Goal: Check status

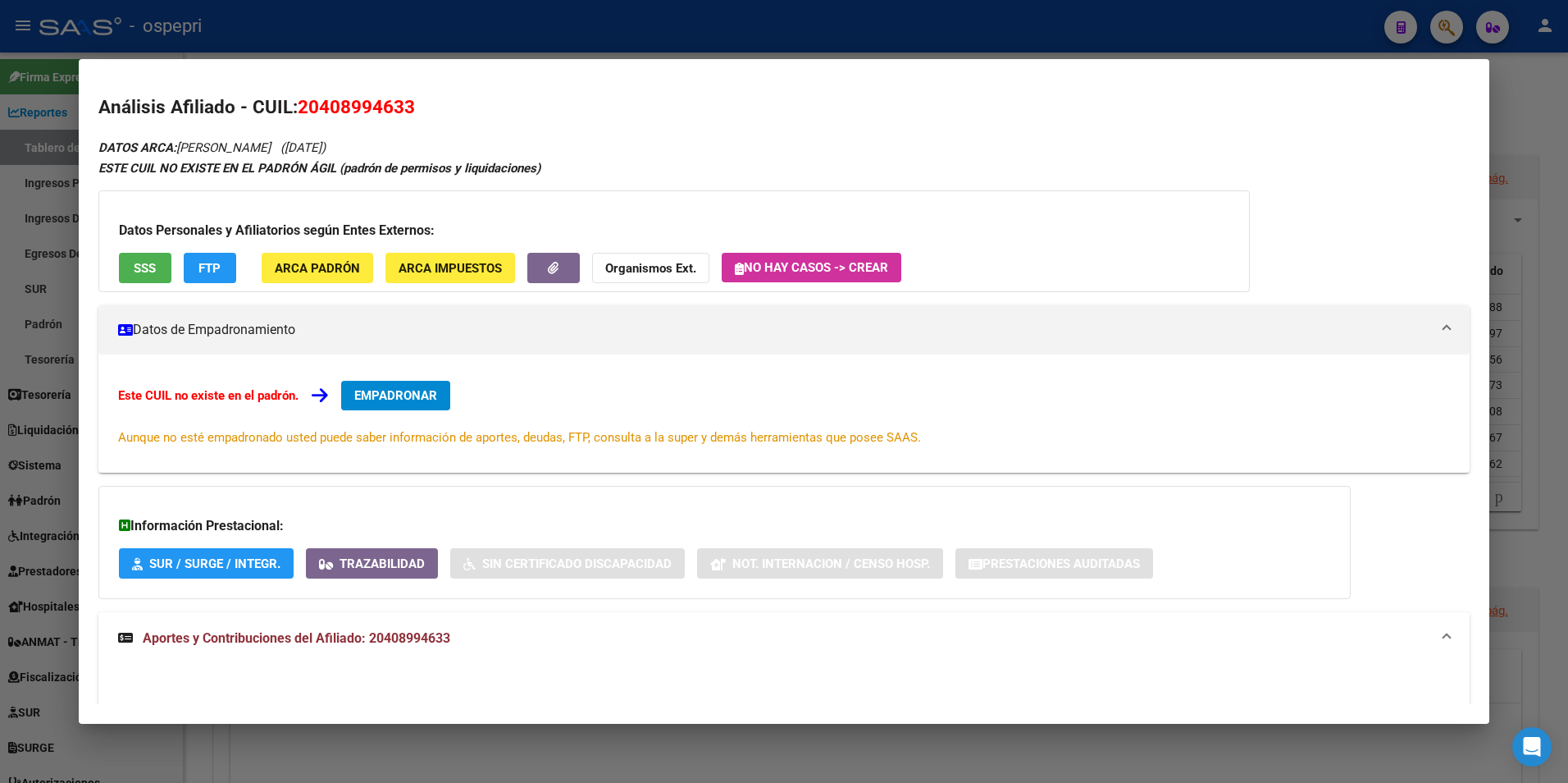
scroll to position [321, 0]
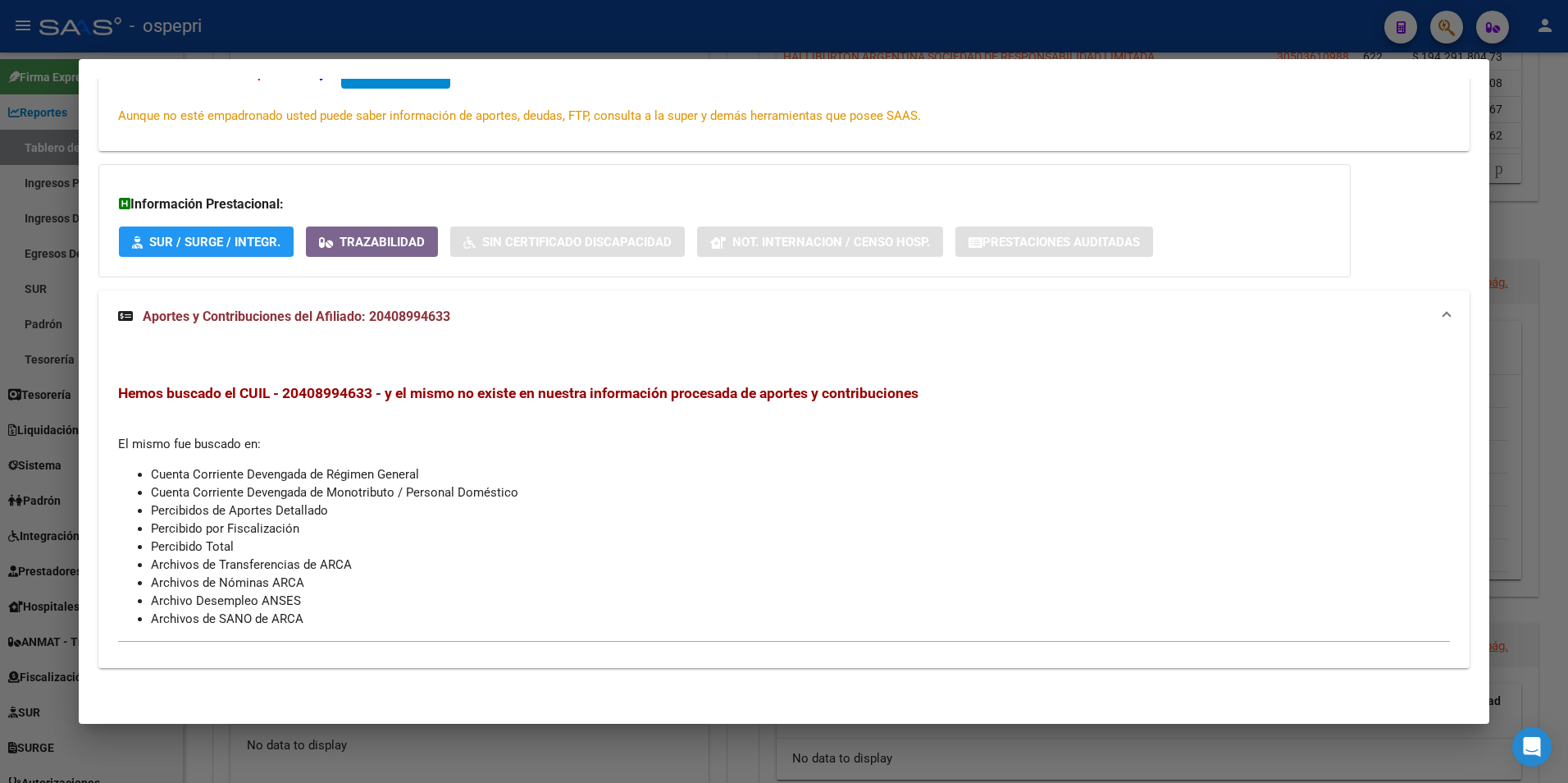
click at [1453, 36] on div at bounding box center [784, 391] width 1568 height 783
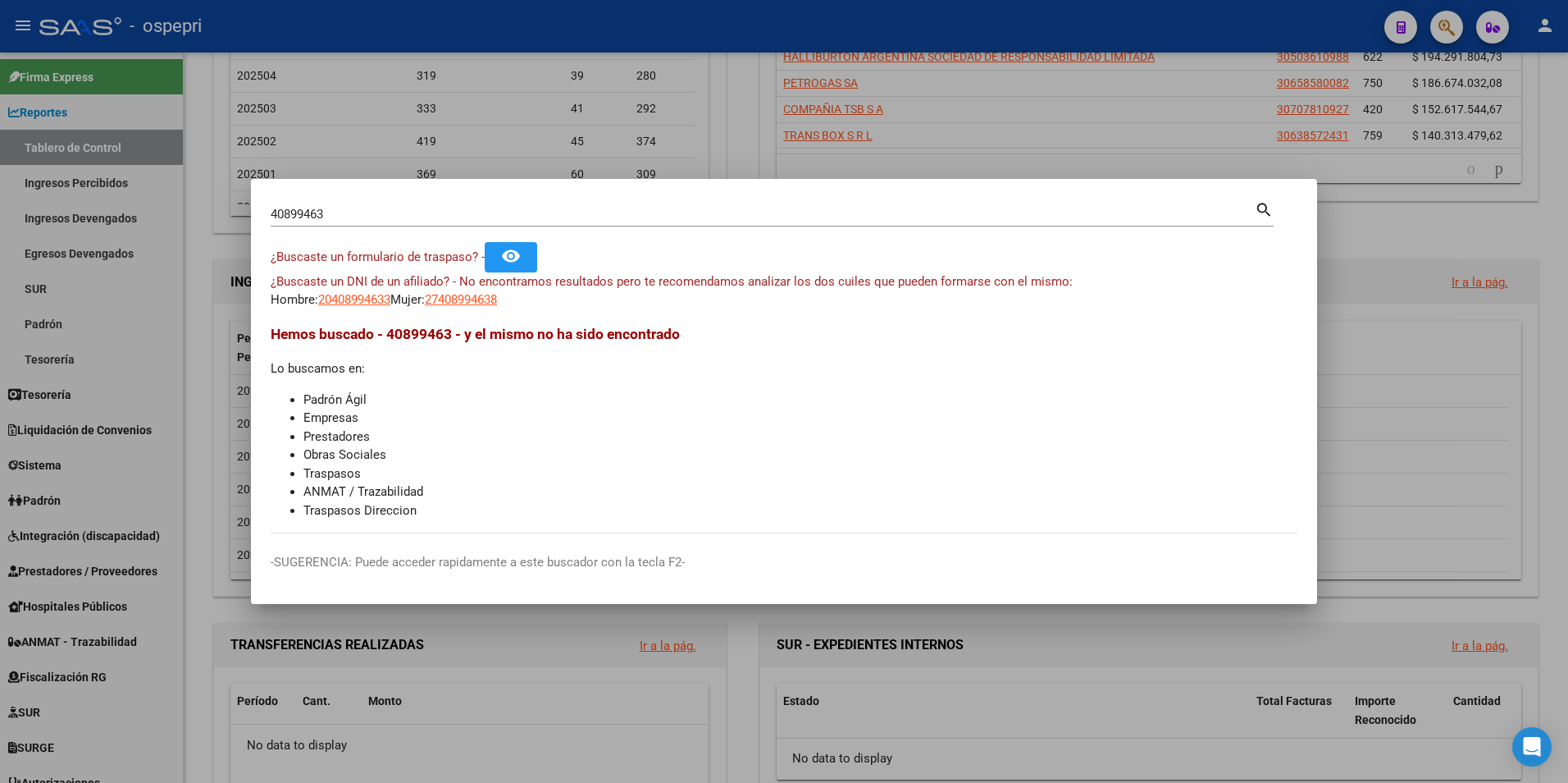
click at [359, 213] on input "40899463" at bounding box center [763, 213] width 984 height 14
paste input "2921312"
type input "29213123"
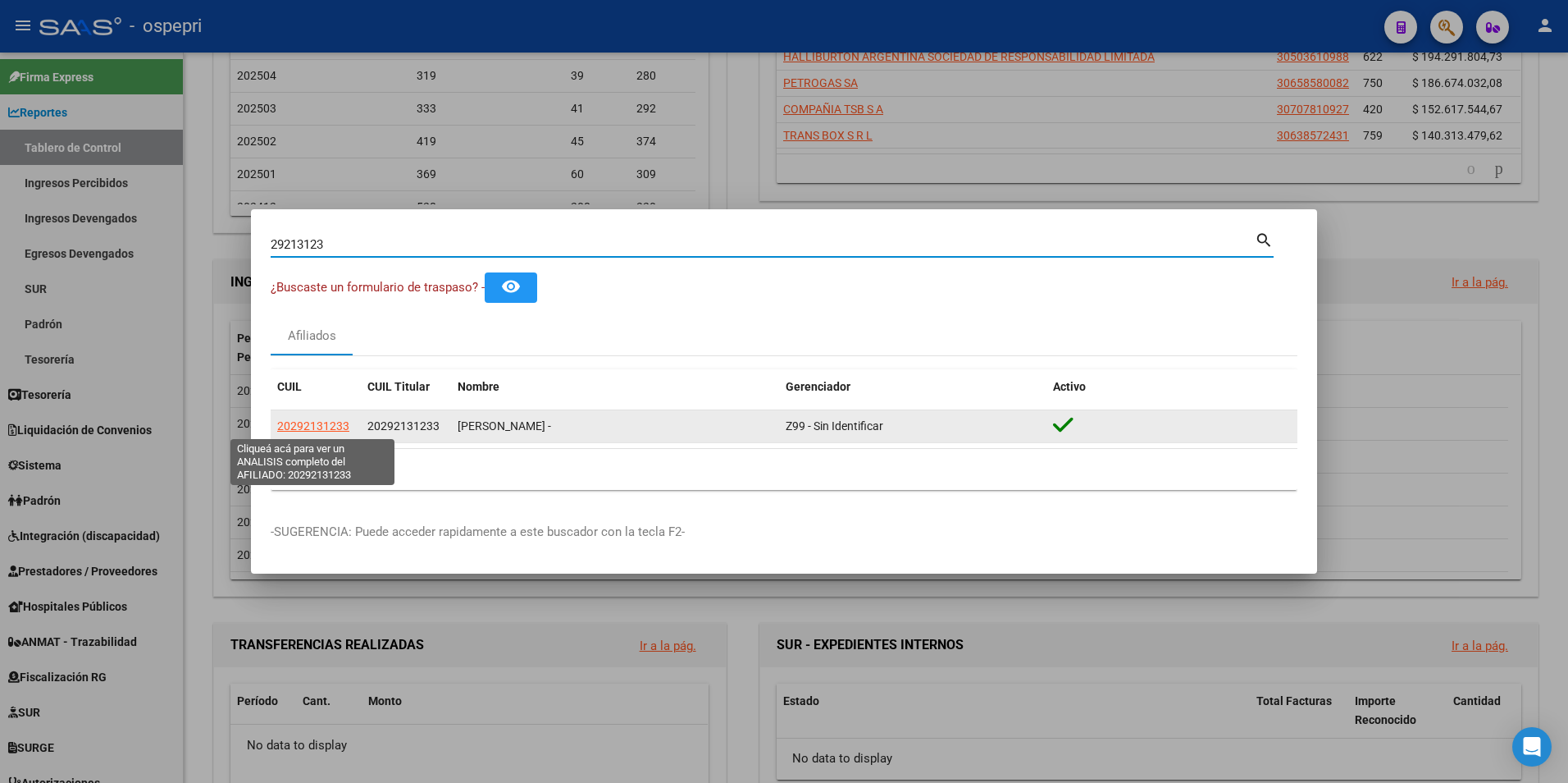
click at [327, 425] on span "20292131233" at bounding box center [313, 426] width 73 height 13
type textarea "20292131233"
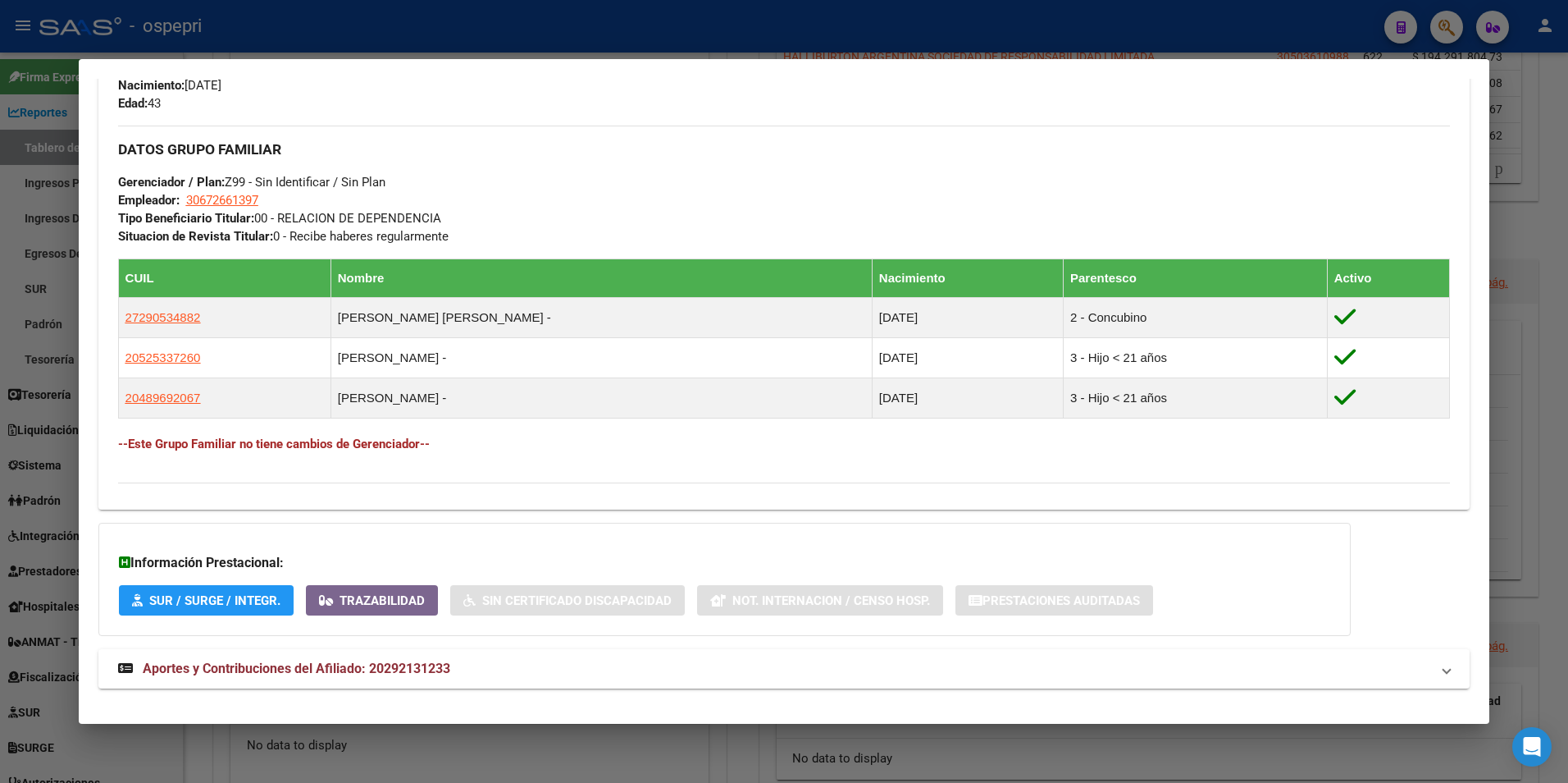
scroll to position [759, 0]
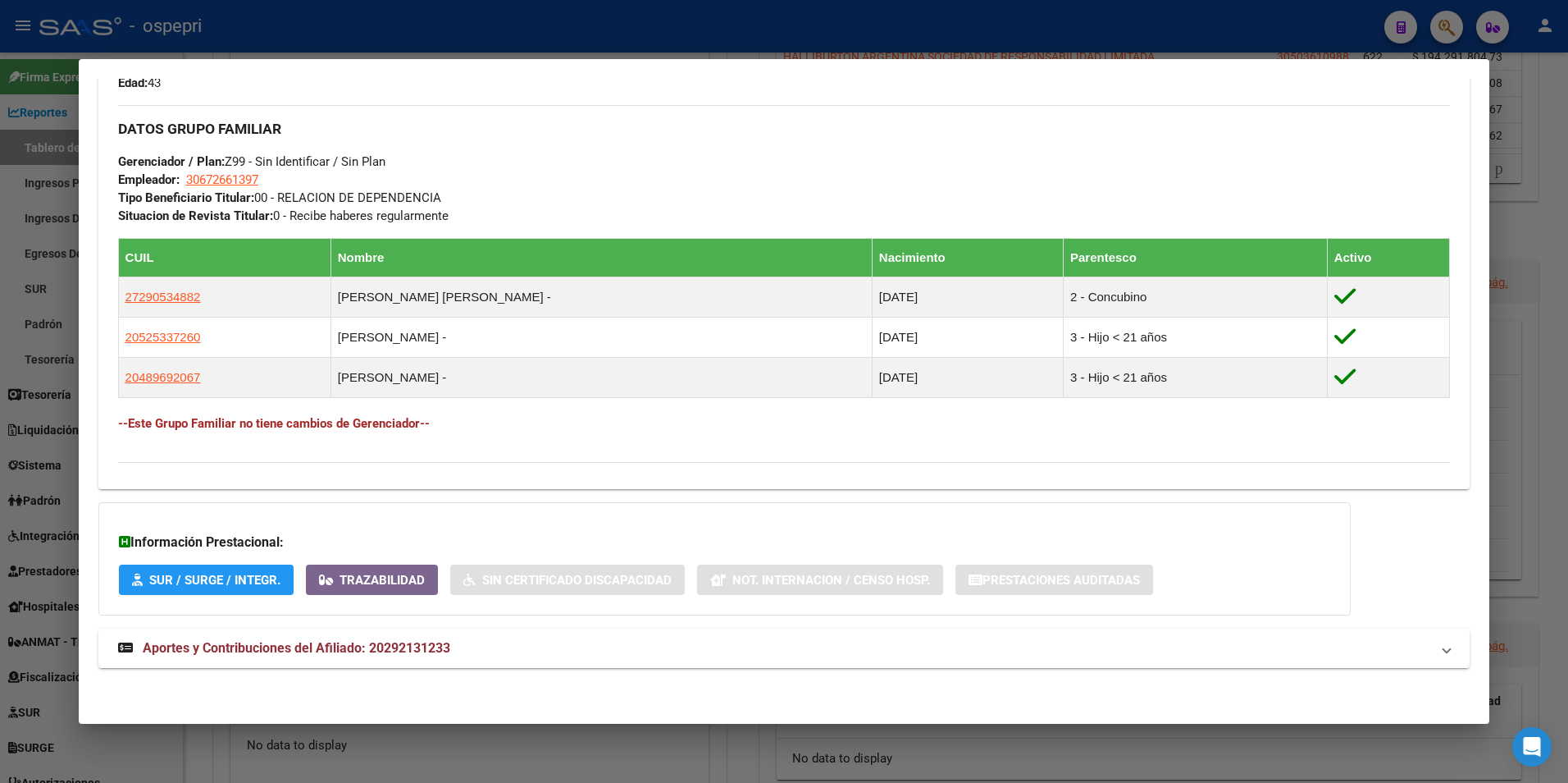
click at [414, 653] on span "Aportes y Contribuciones del Afiliado: 20292131233" at bounding box center [296, 647] width 308 height 15
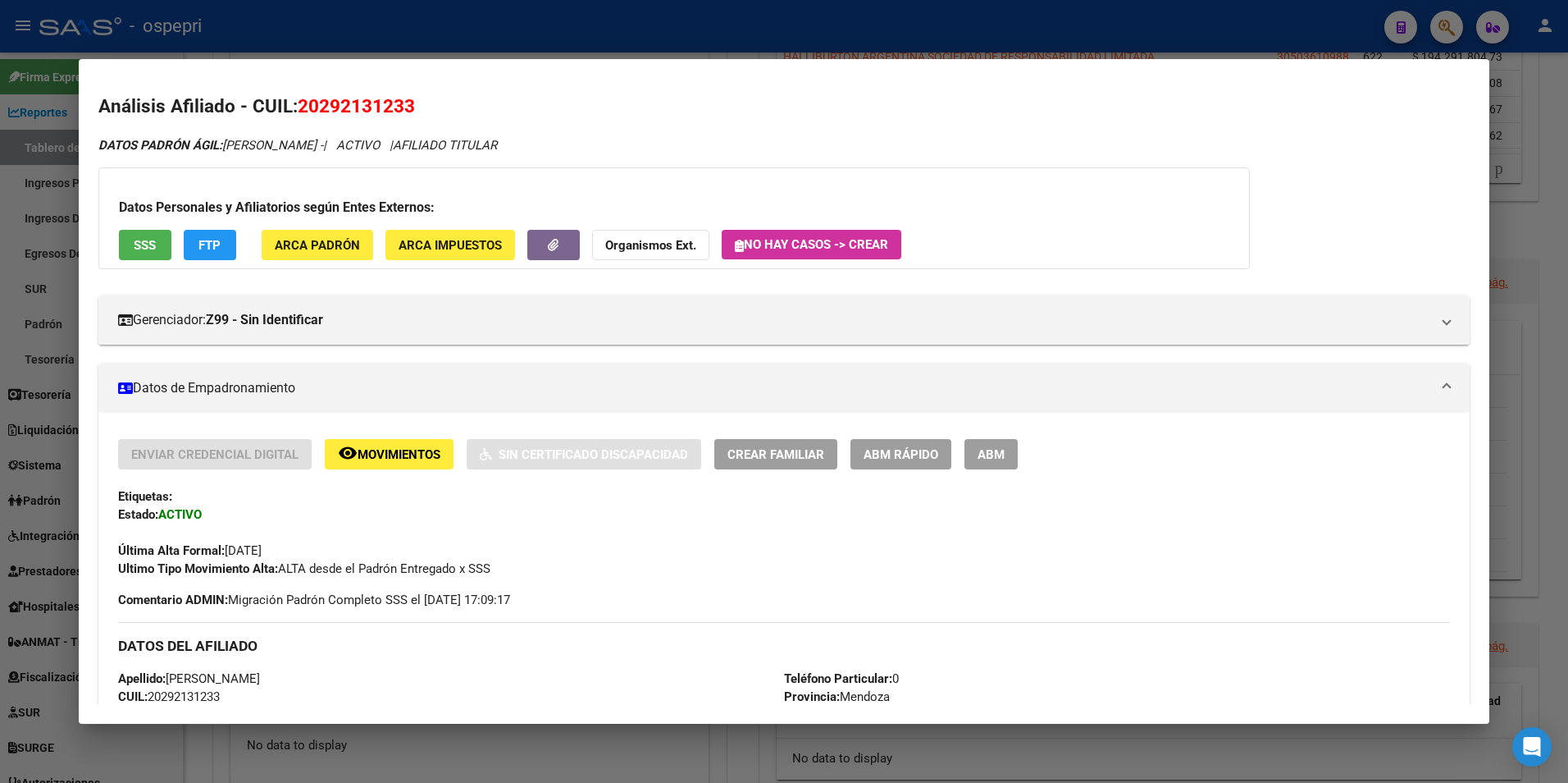
scroll to position [0, 0]
click at [1438, 33] on div at bounding box center [784, 391] width 1568 height 783
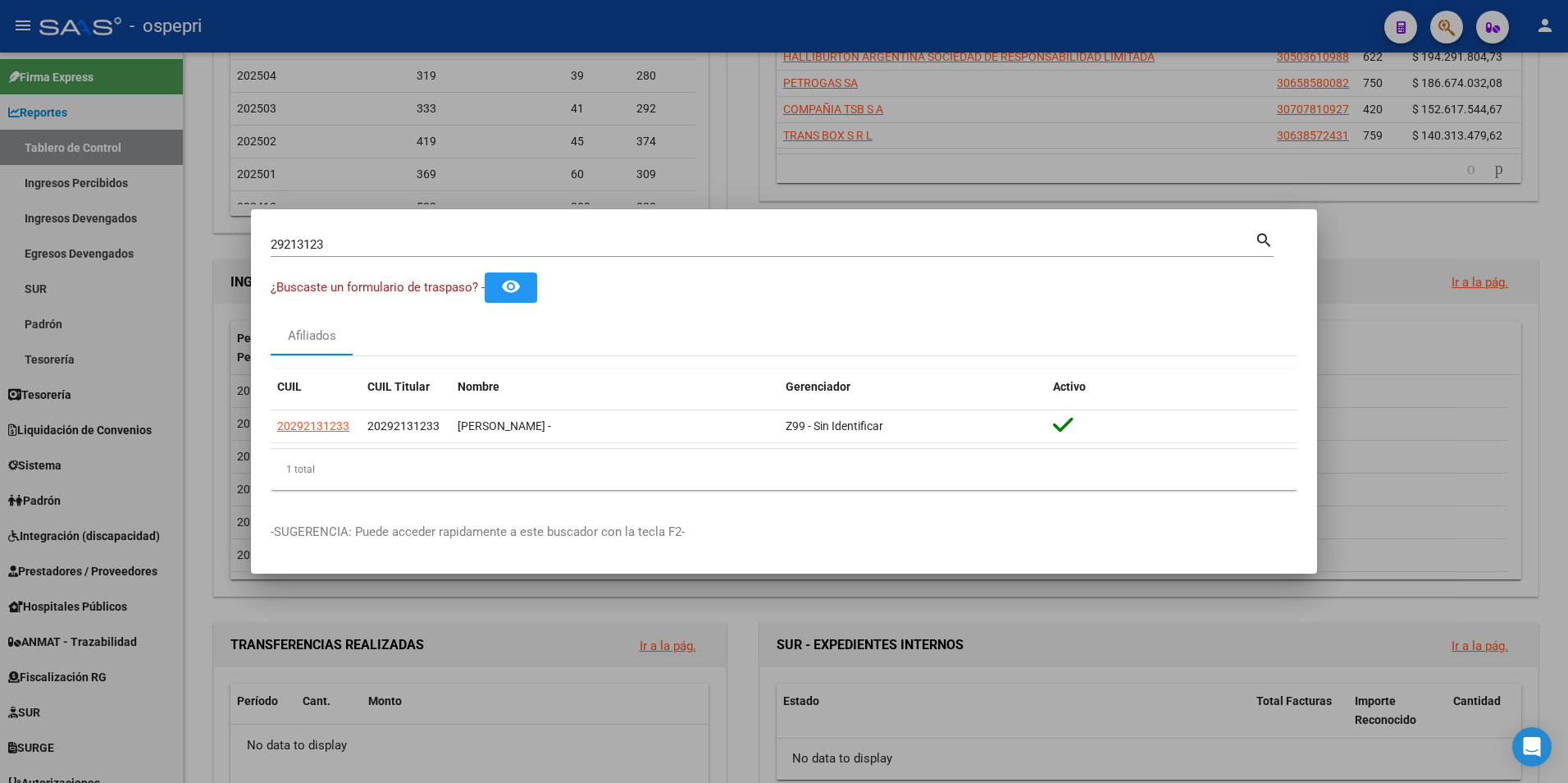
click at [397, 240] on input "29213123" at bounding box center [763, 244] width 984 height 14
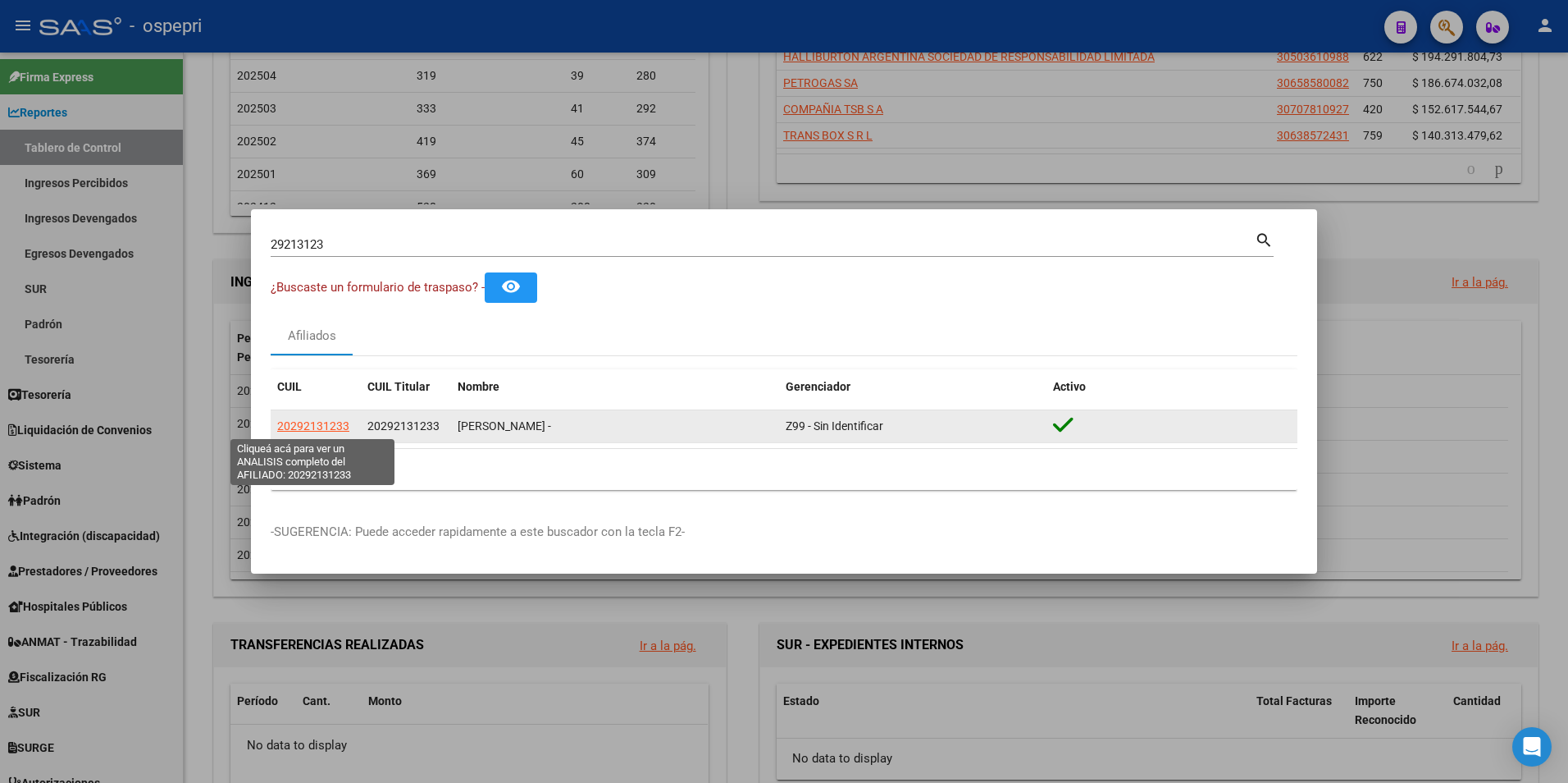
click at [320, 425] on span "20292131233" at bounding box center [313, 426] width 73 height 13
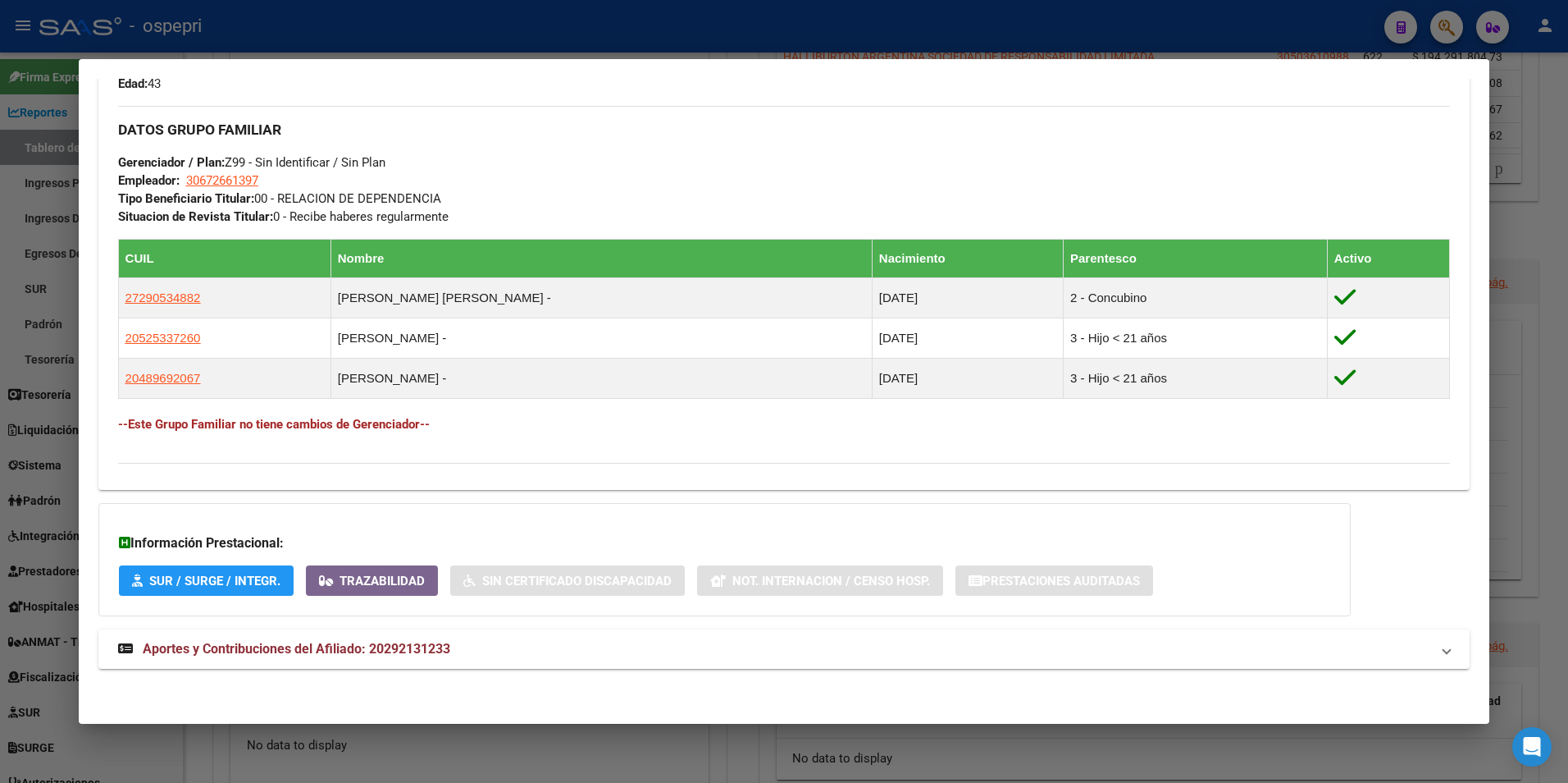
scroll to position [759, 0]
click at [383, 641] on span "Aportes y Contribuciones del Afiliado: 20292131233" at bounding box center [296, 647] width 308 height 15
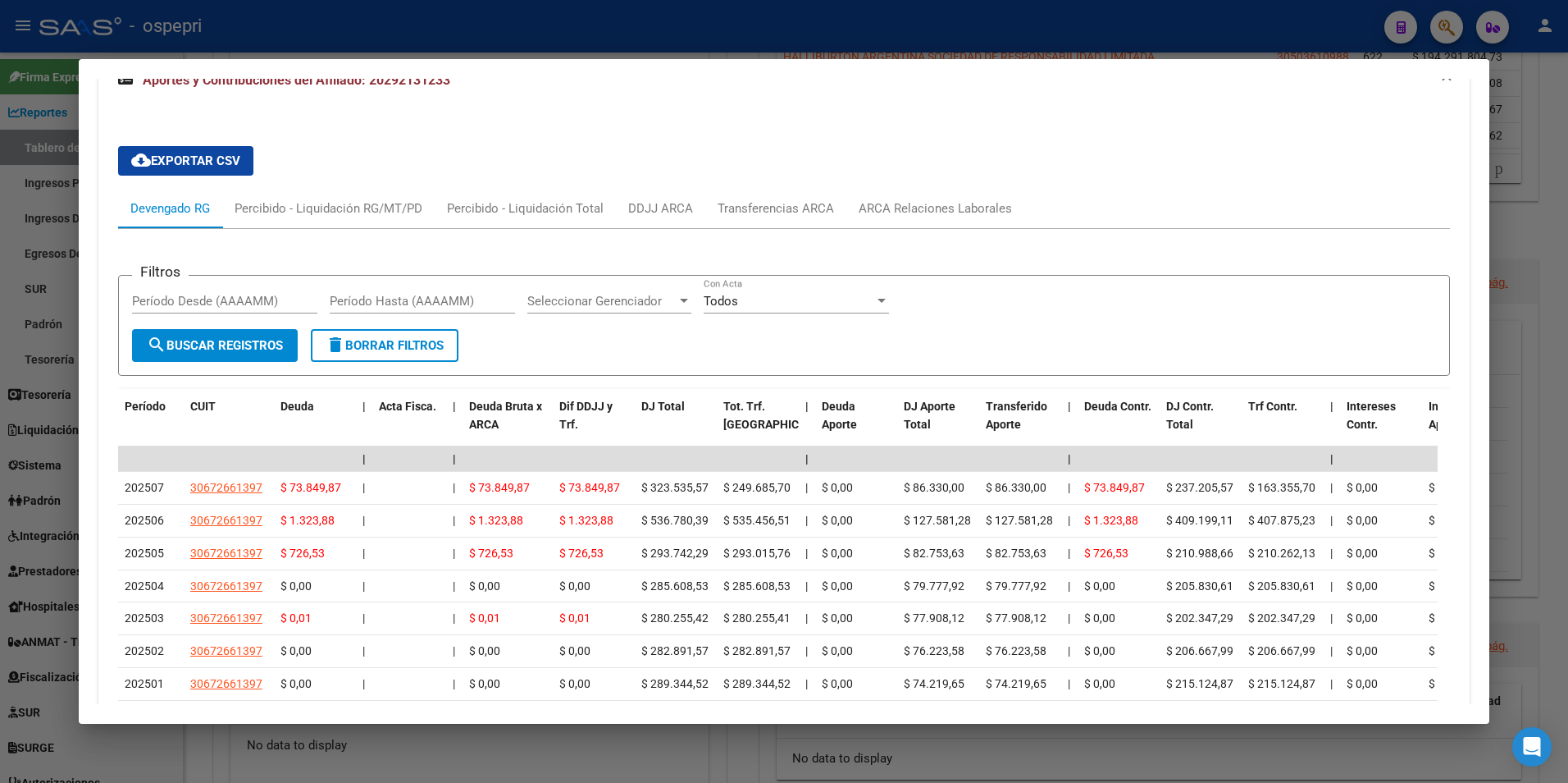
scroll to position [1417, 0]
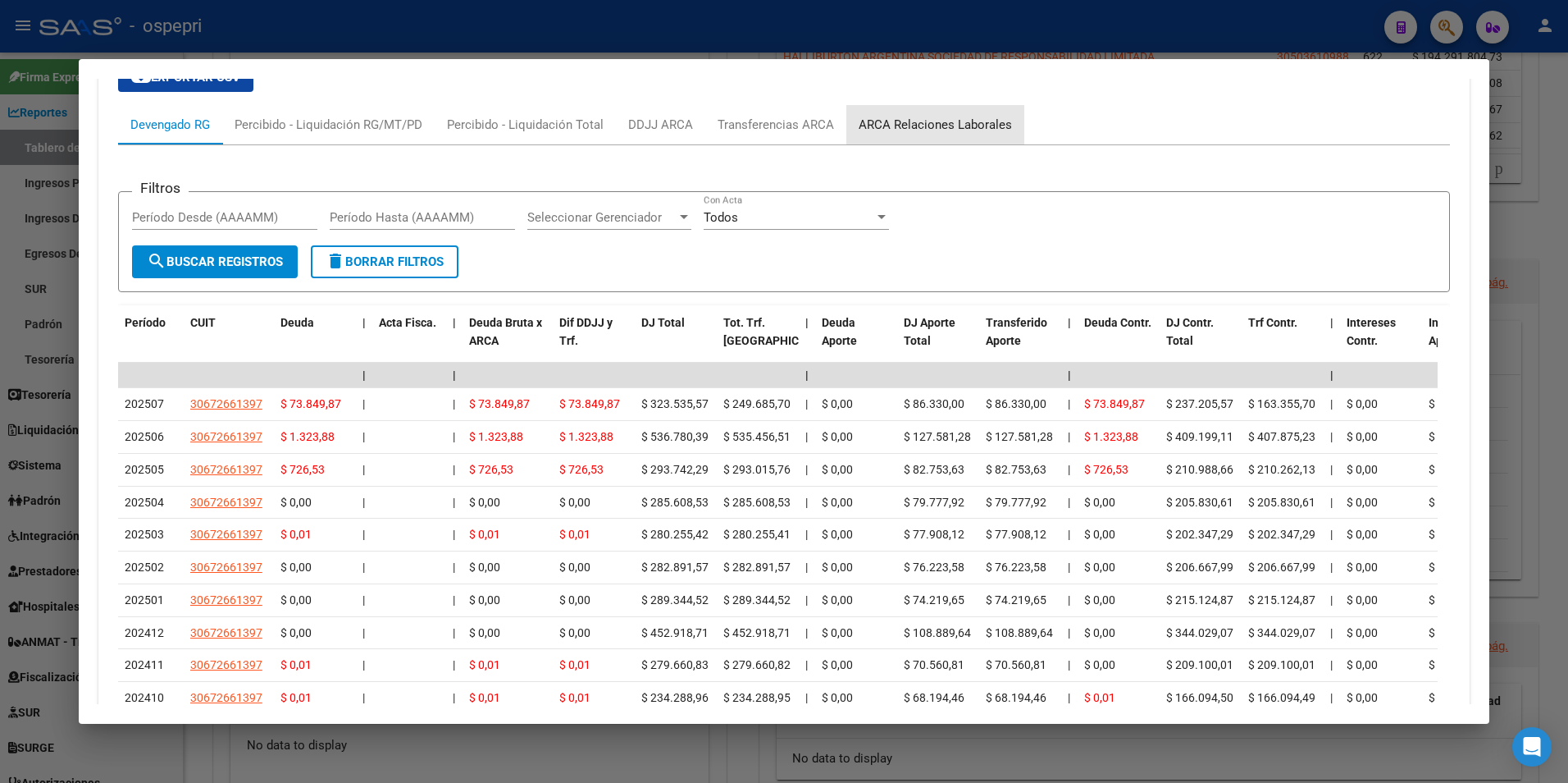
click at [966, 113] on div "ARCA Relaciones Laborales" at bounding box center [935, 124] width 178 height 39
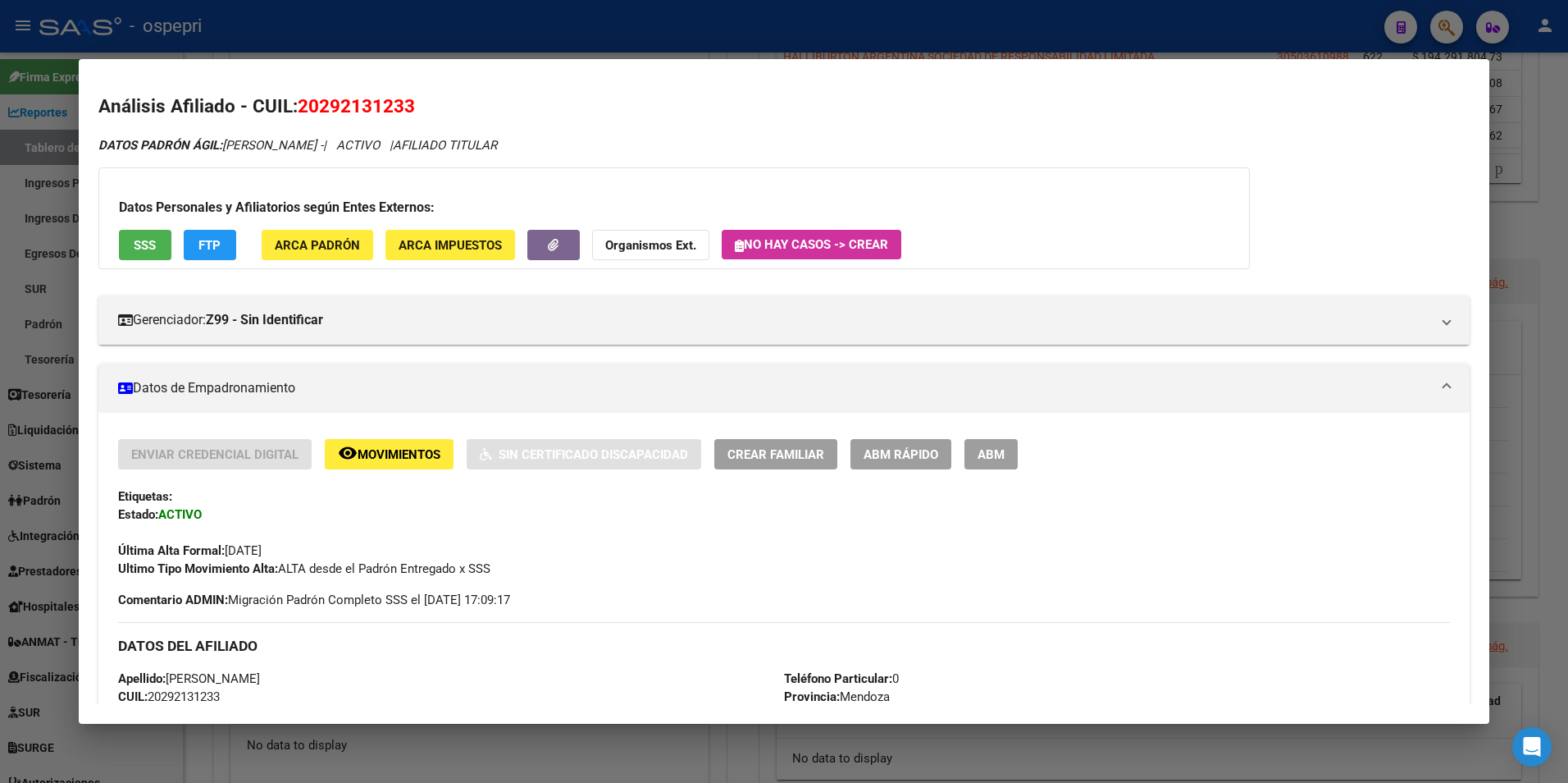
scroll to position [0, 0]
click at [1445, 37] on div at bounding box center [784, 391] width 1568 height 783
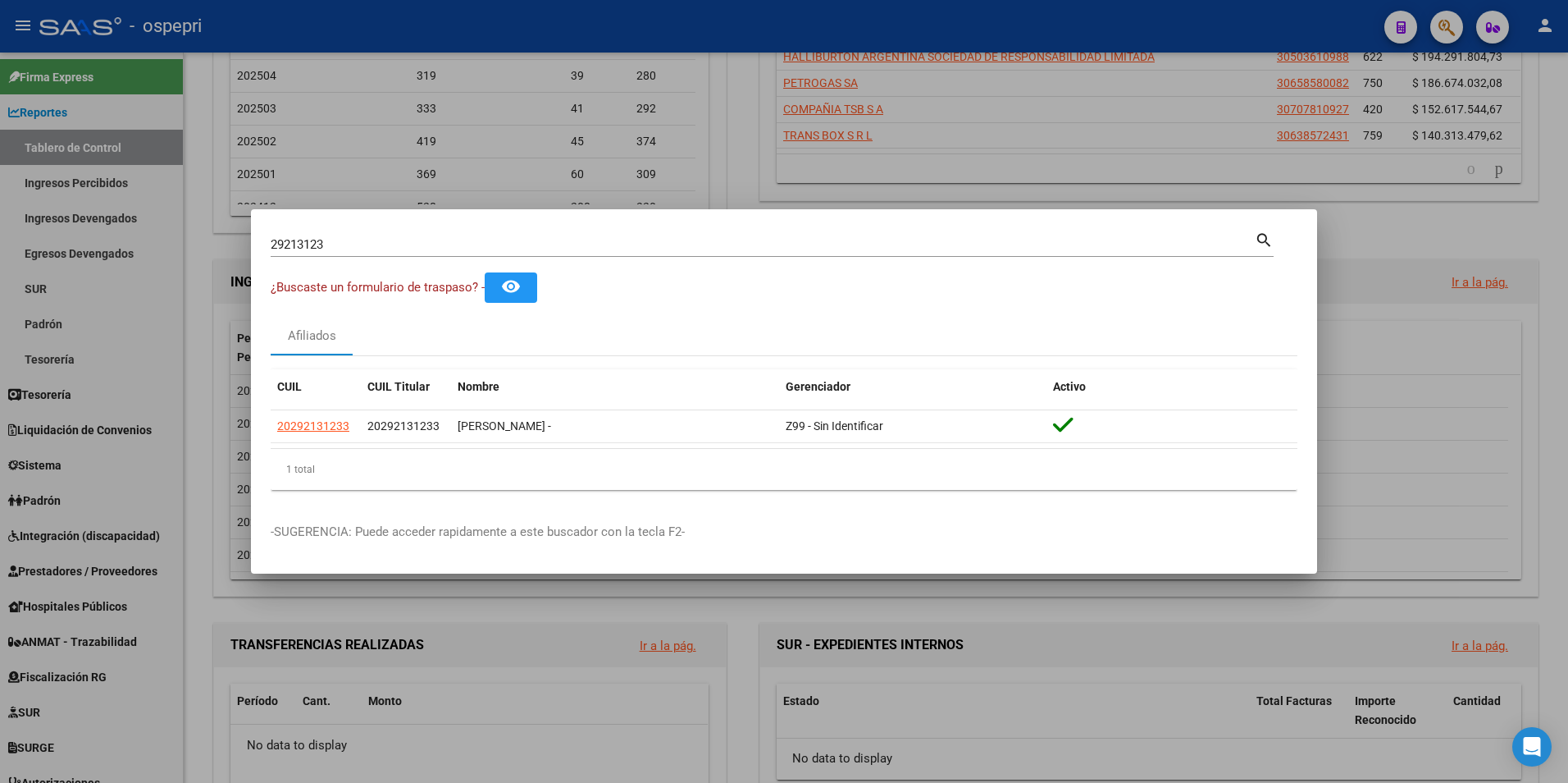
click at [354, 250] on input "29213123" at bounding box center [763, 244] width 984 height 14
paste input "8926651"
type input "28926651"
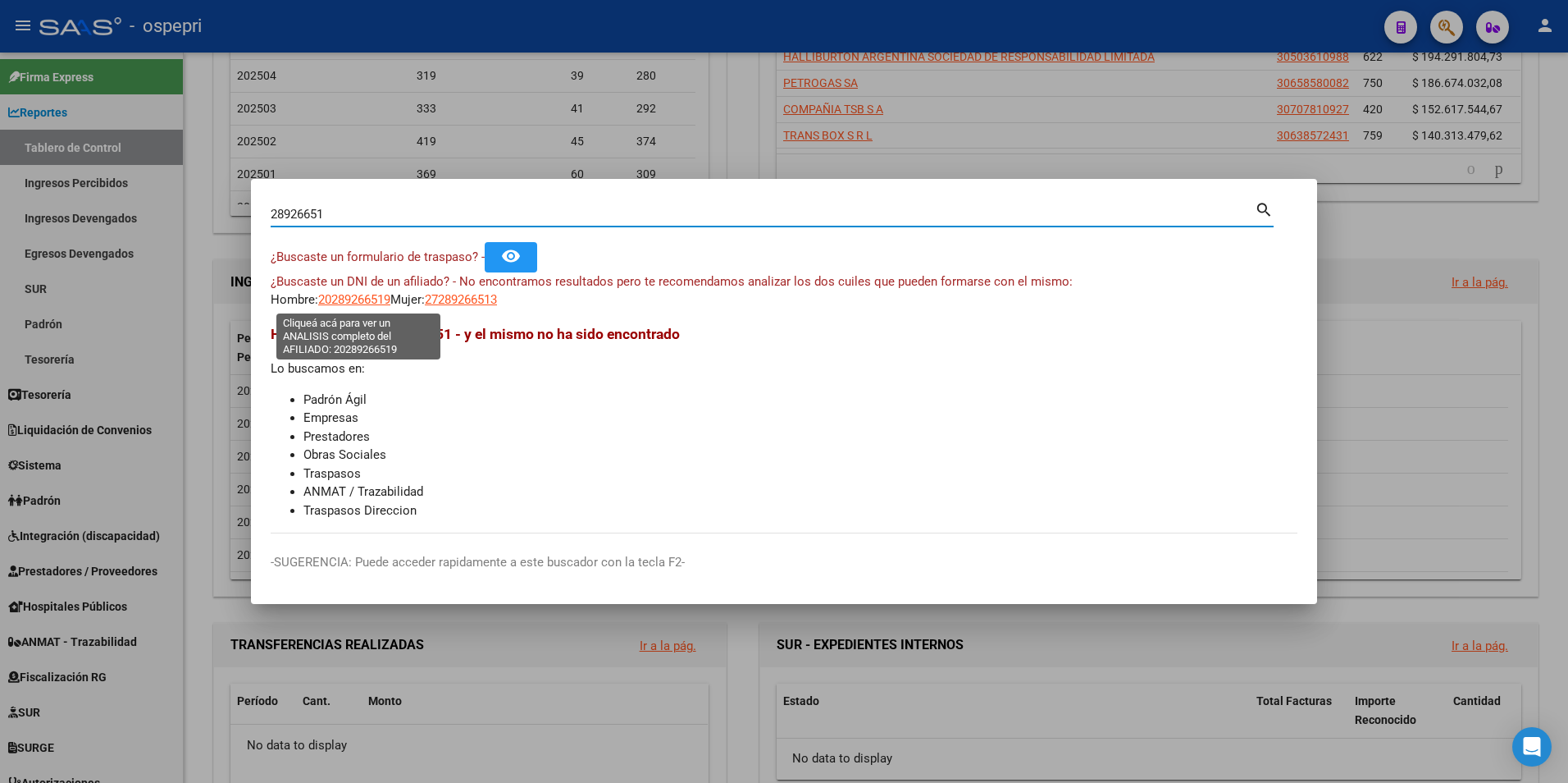
click at [379, 296] on span "20289266519" at bounding box center [354, 299] width 73 height 14
type textarea "20289266519"
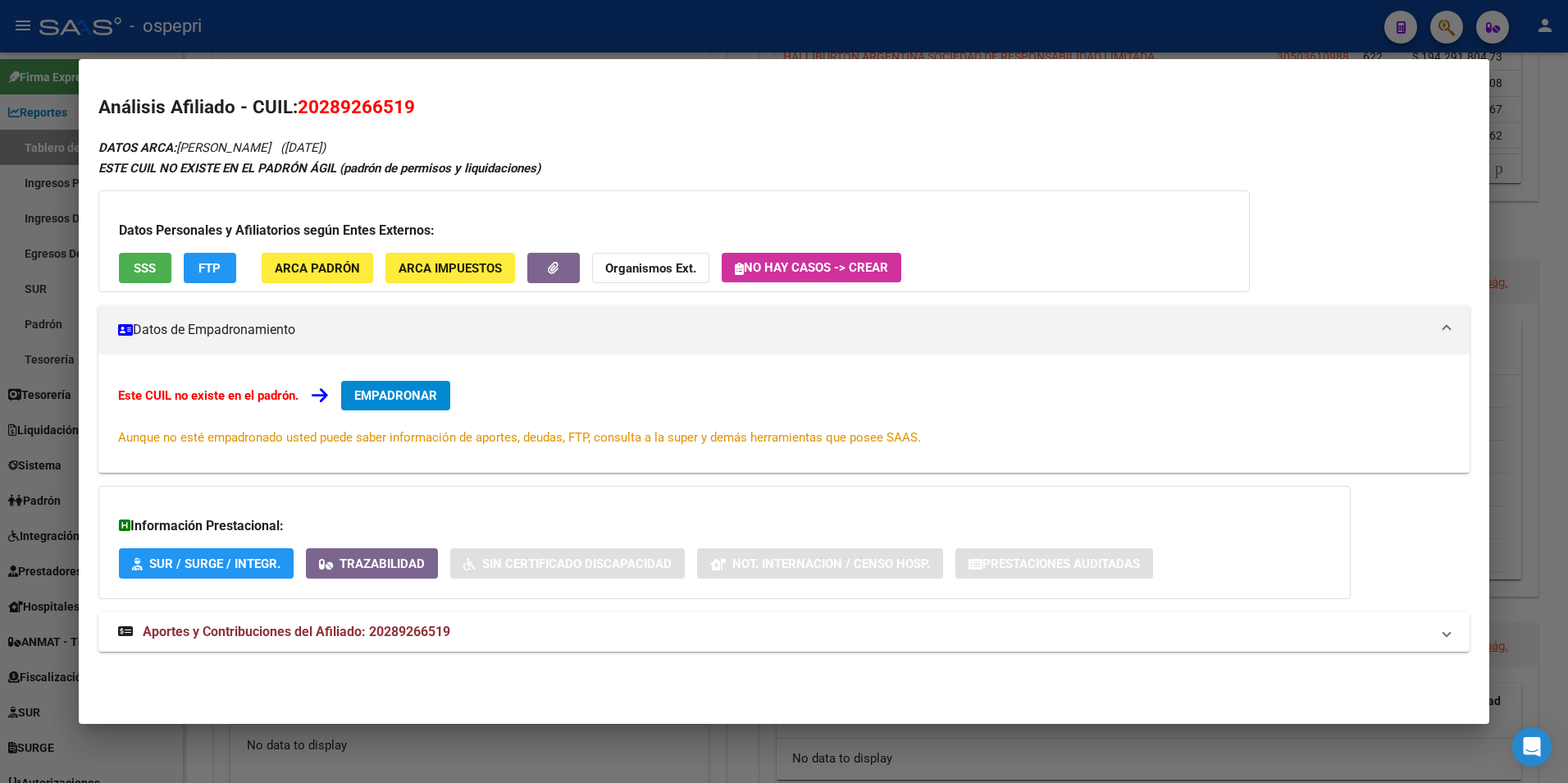
click at [333, 638] on span "Aportes y Contribuciones del Afiliado: 20289266519" at bounding box center [296, 631] width 308 height 15
click at [1443, 37] on div at bounding box center [784, 391] width 1568 height 783
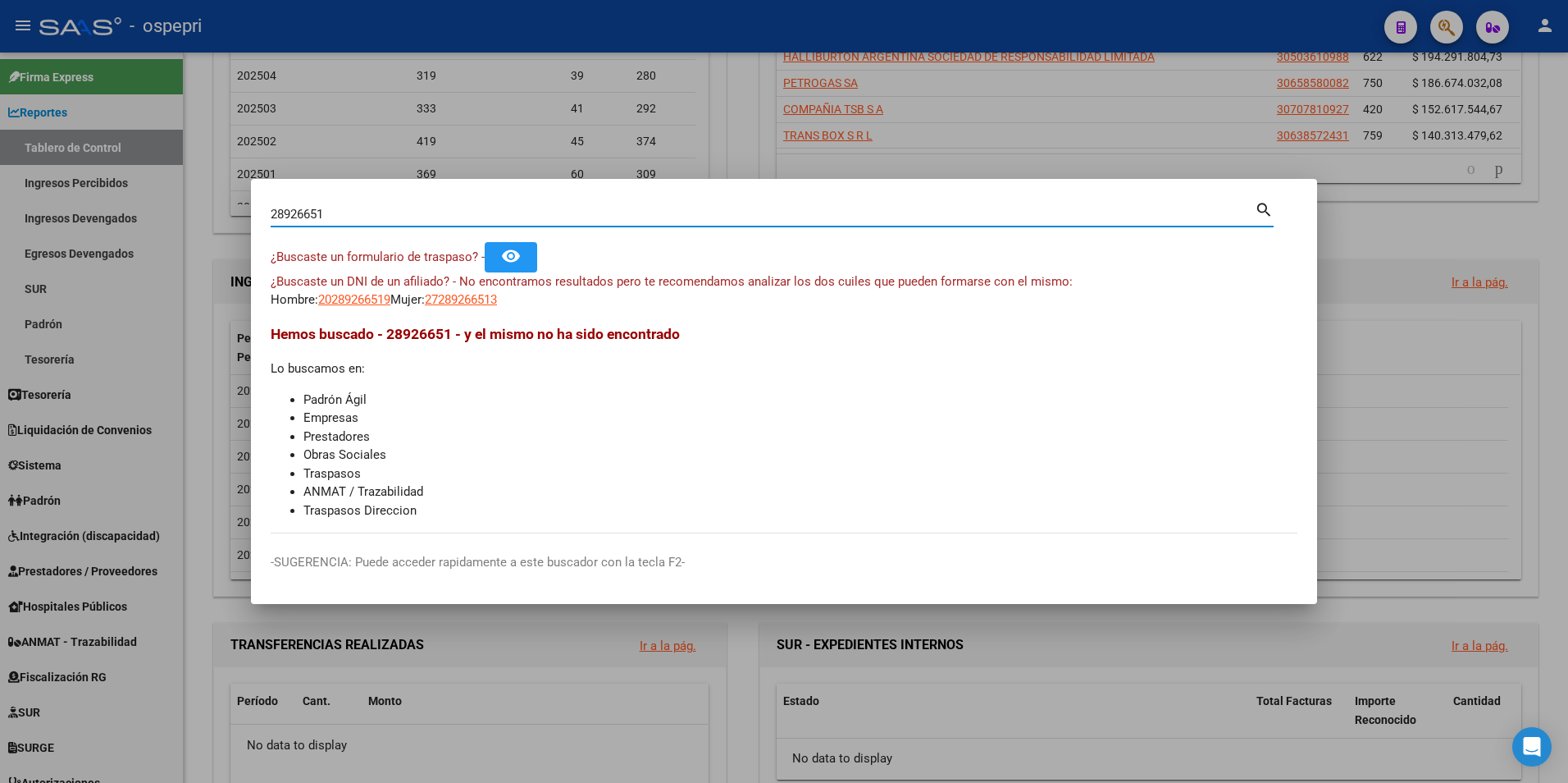
click at [356, 207] on input "28926651" at bounding box center [763, 213] width 984 height 14
paste input "34221326"
type input "34221326"
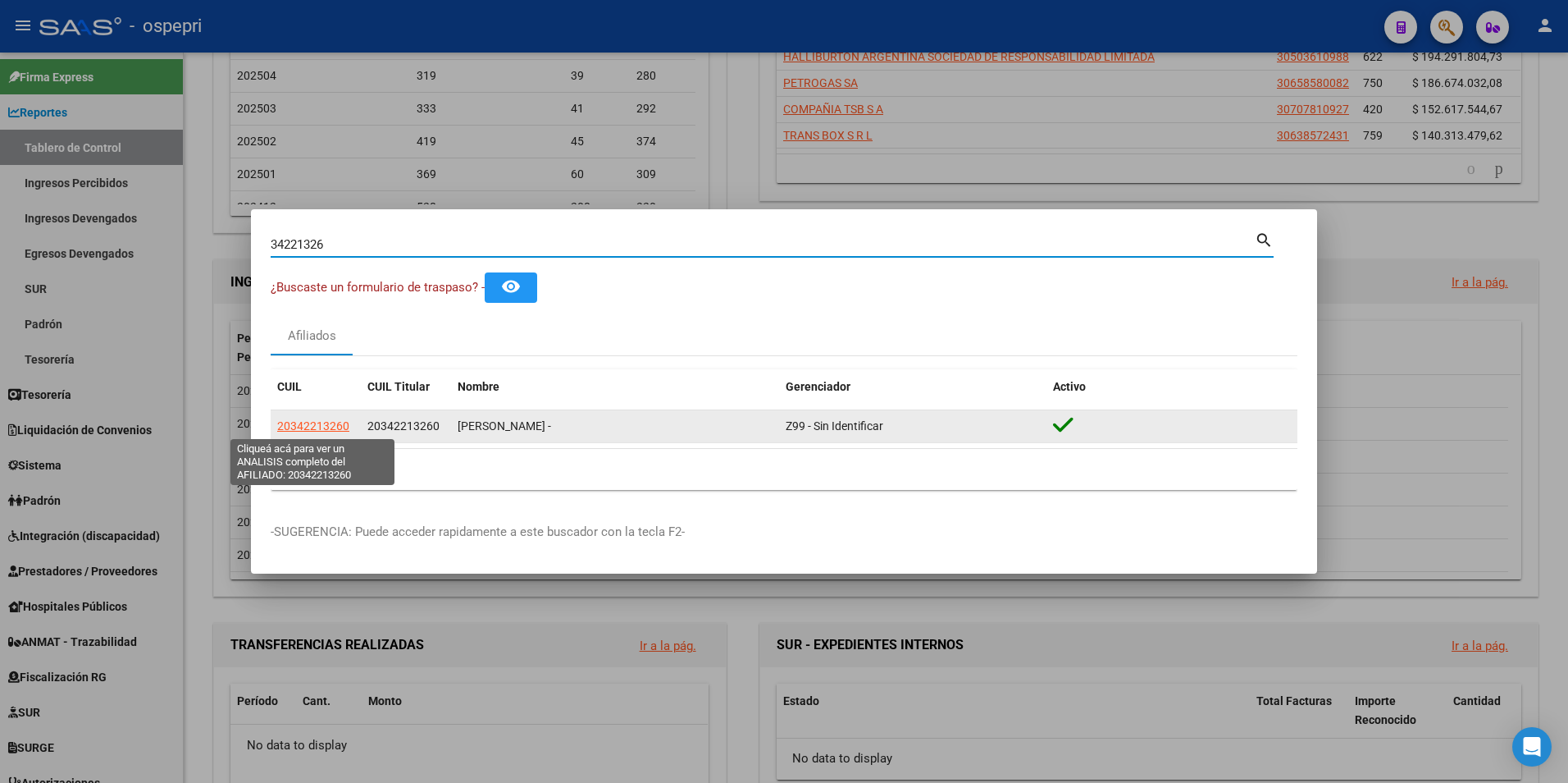
click at [322, 425] on span "20342213260" at bounding box center [313, 426] width 73 height 13
type textarea "20342213260"
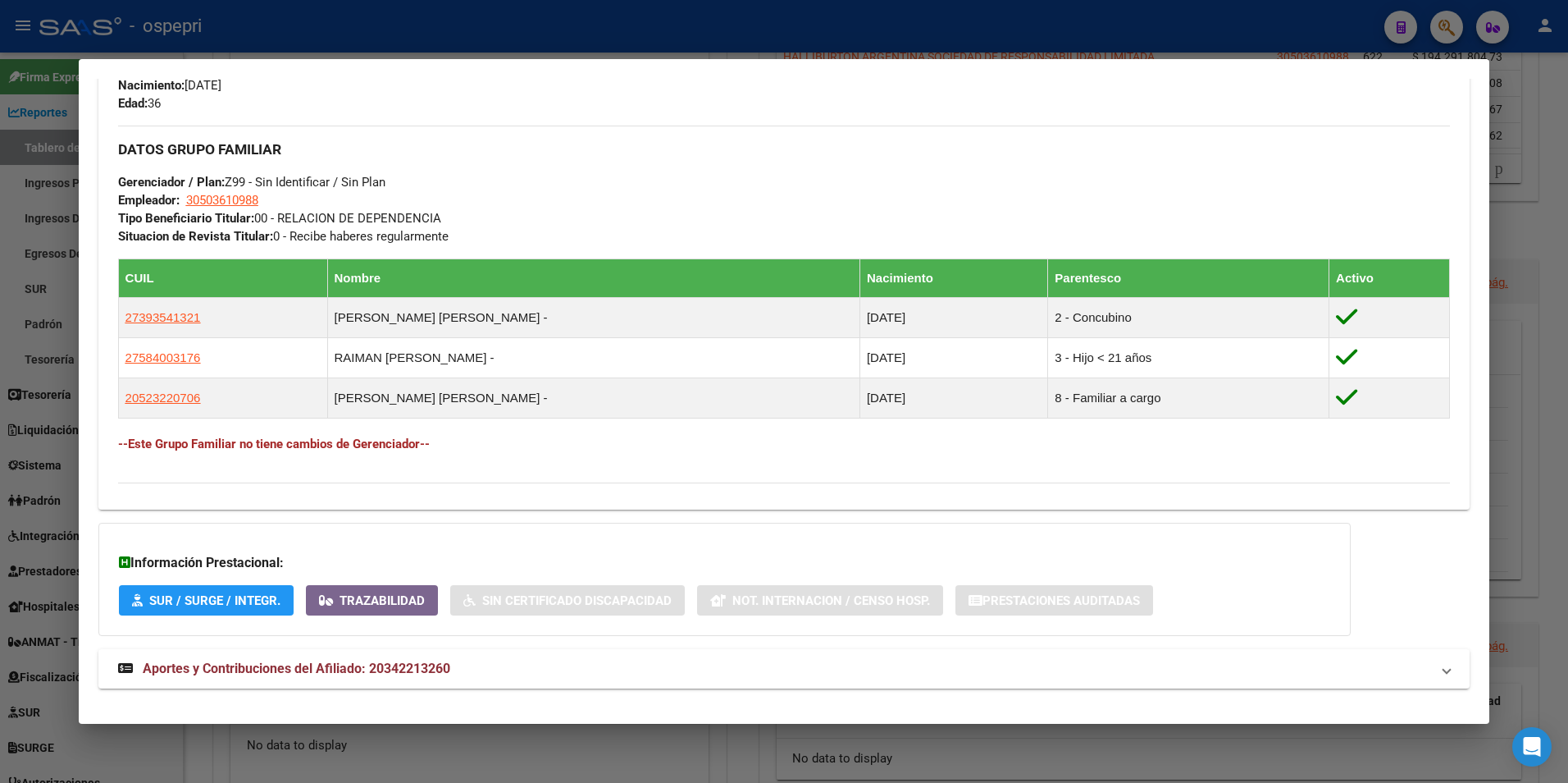
scroll to position [759, 0]
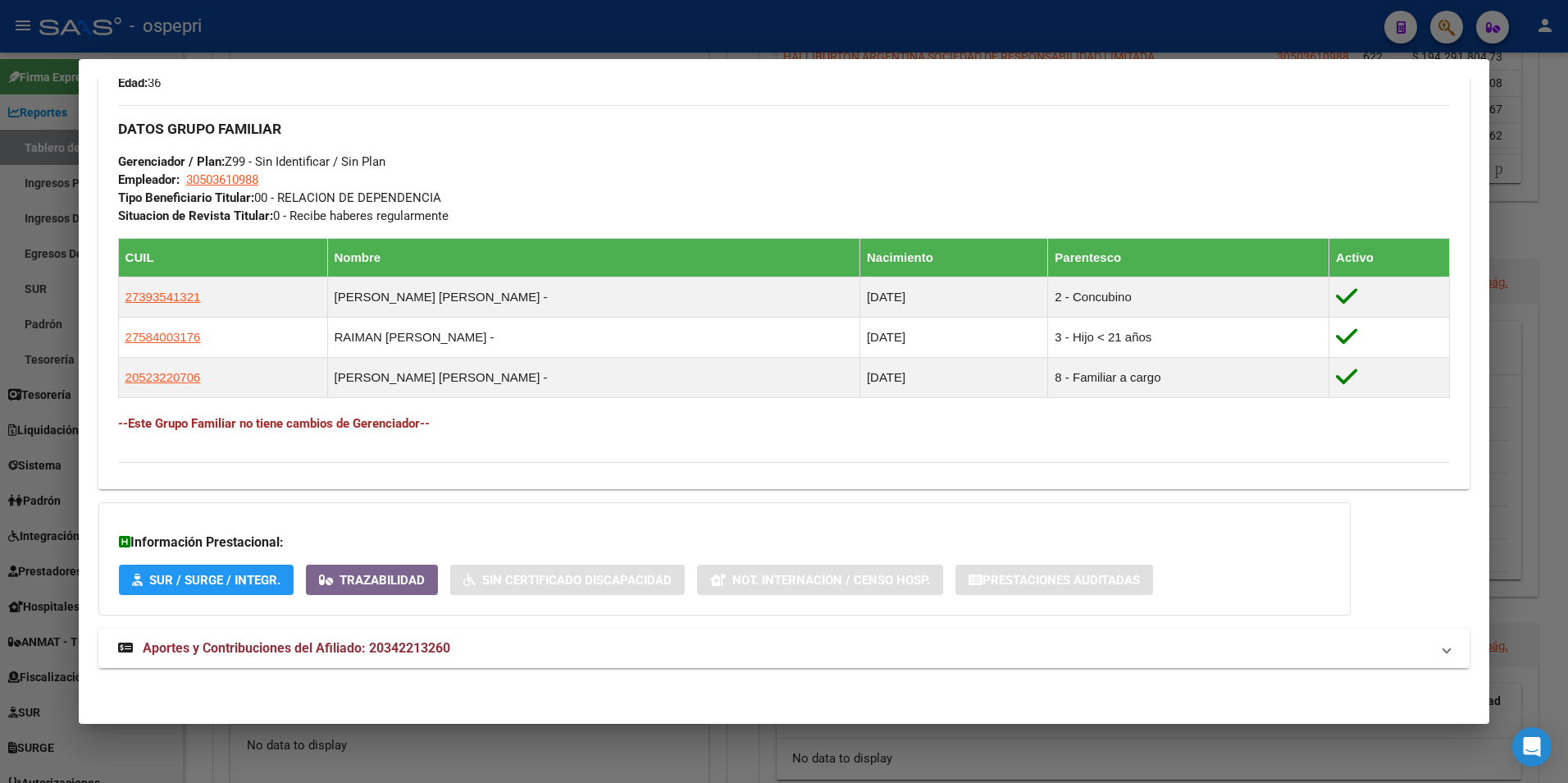
click at [336, 643] on span "Aportes y Contribuciones del Afiliado: 20342213260" at bounding box center [296, 647] width 308 height 15
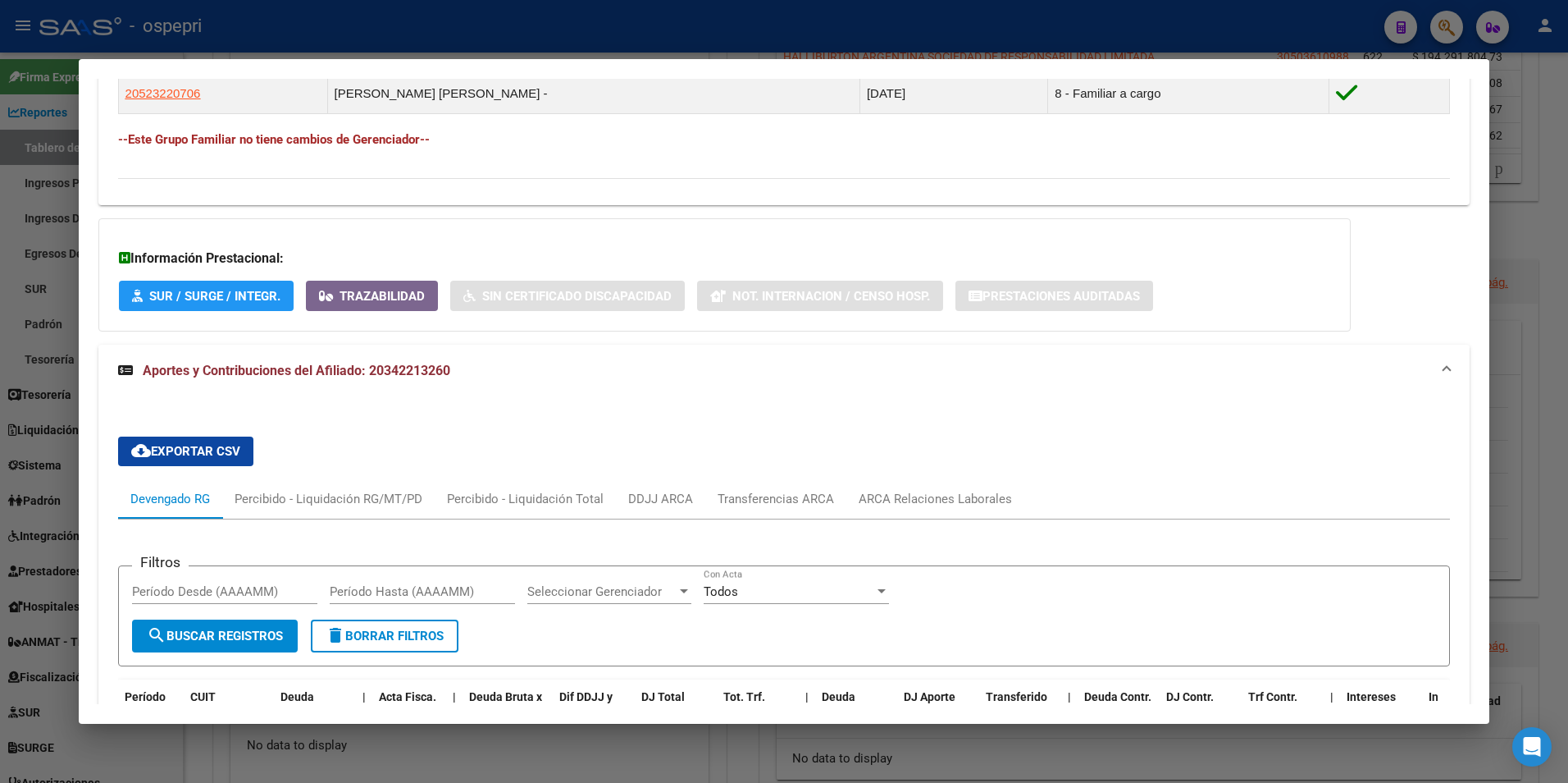
scroll to position [1087, 0]
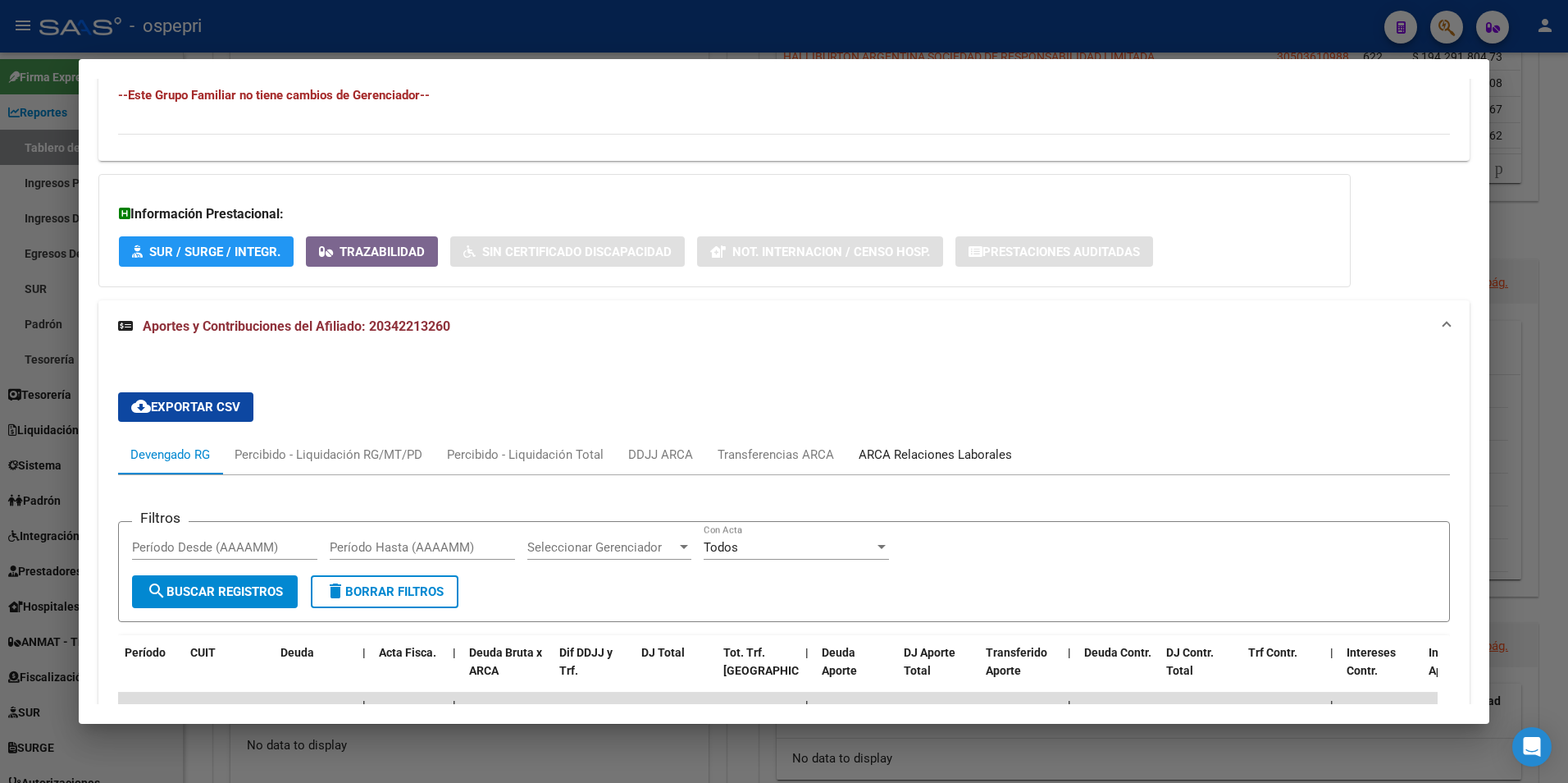
click at [935, 448] on div "ARCA Relaciones Laborales" at bounding box center [935, 454] width 154 height 18
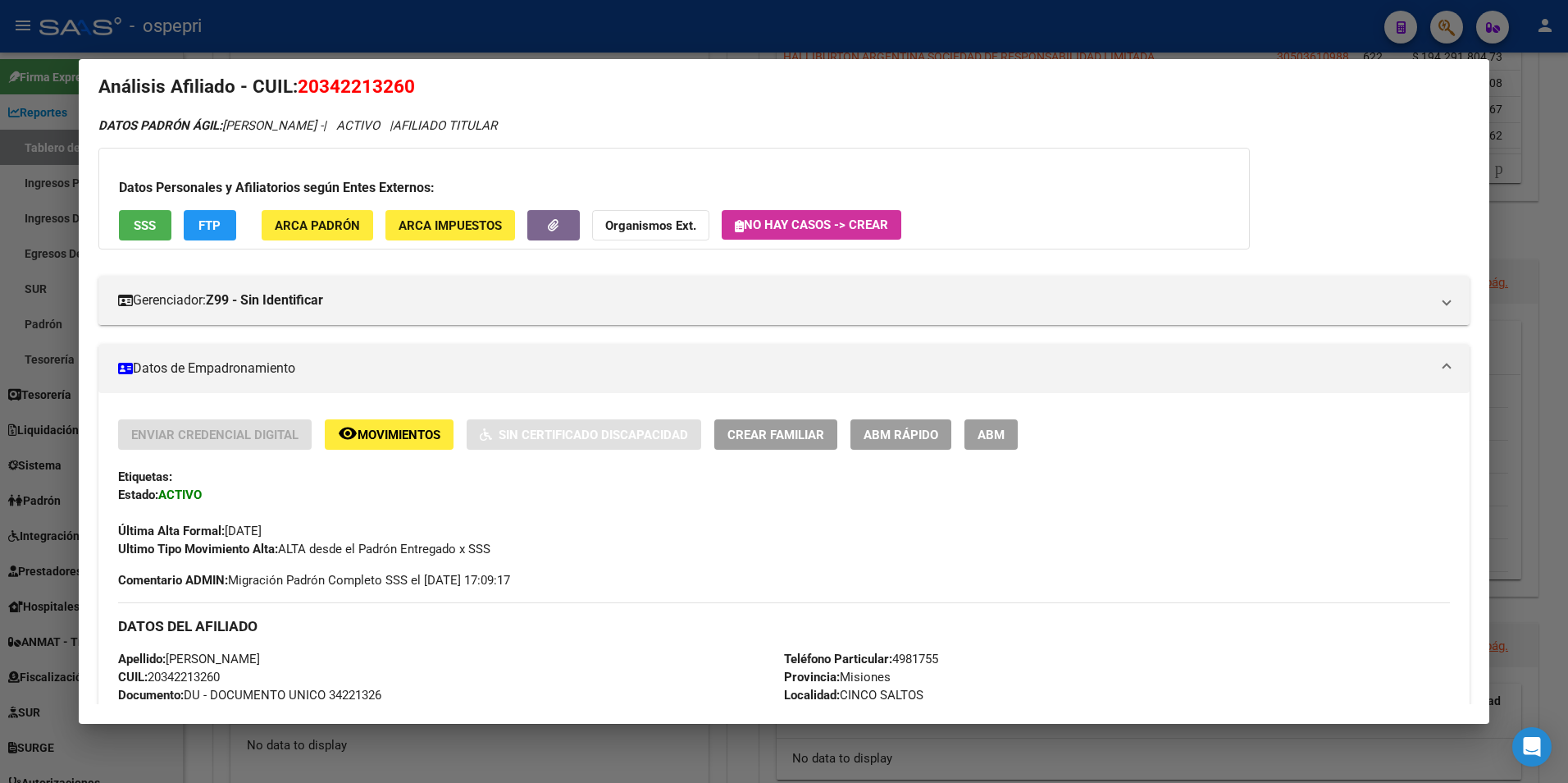
scroll to position [0, 0]
